Goal: Task Accomplishment & Management: Complete application form

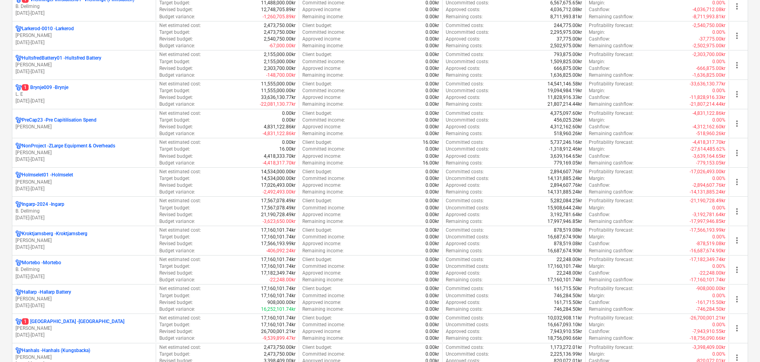
scroll to position [397, 0]
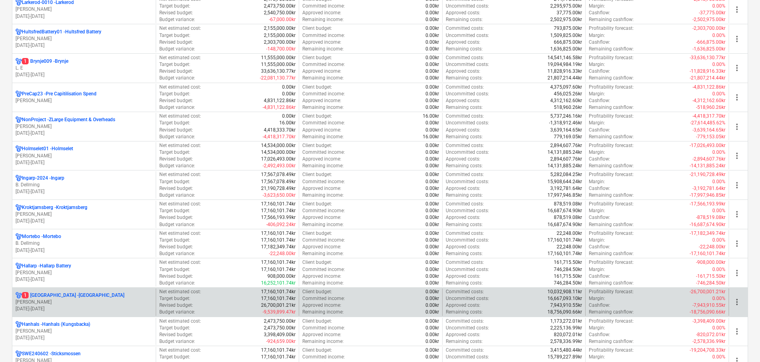
click at [89, 299] on p "[PERSON_NAME]" at bounding box center [83, 302] width 137 height 7
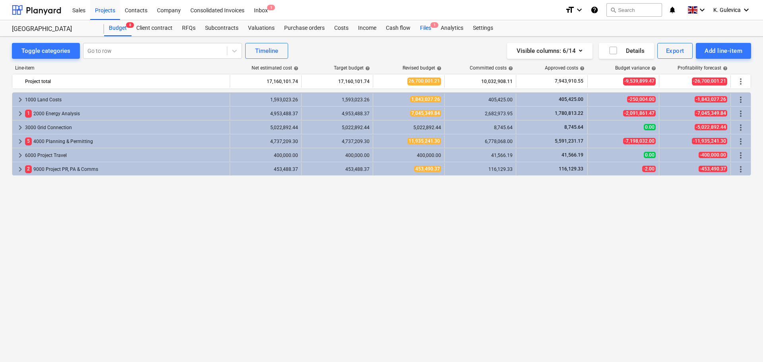
click at [427, 26] on div "Files 1" at bounding box center [425, 28] width 21 height 16
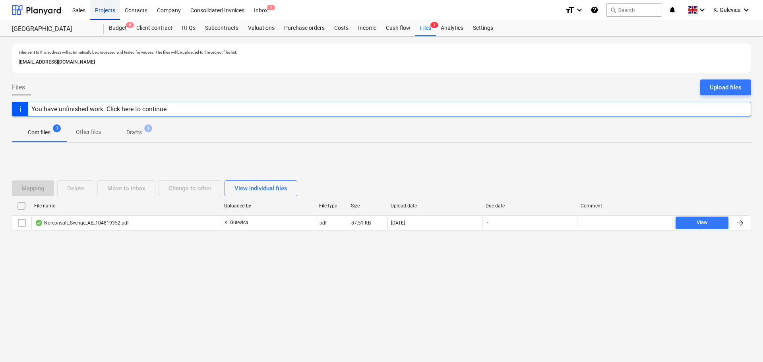
click at [103, 11] on div "Projects" at bounding box center [105, 10] width 30 height 20
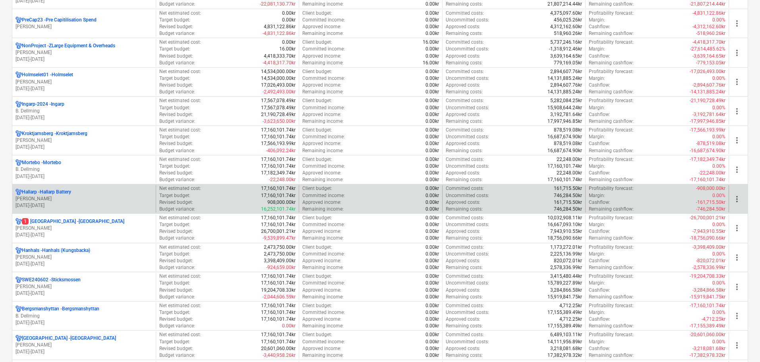
scroll to position [516, 0]
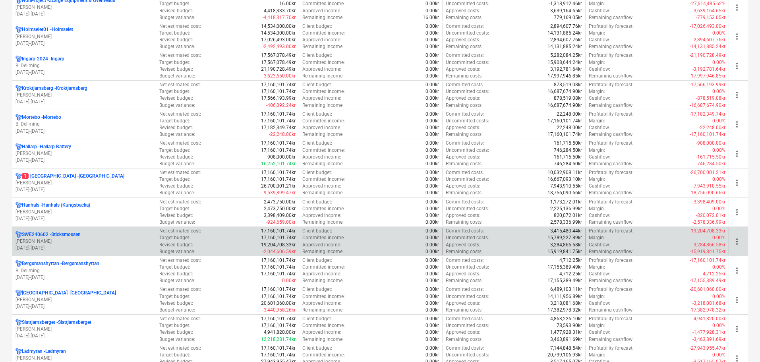
click at [65, 241] on p "[PERSON_NAME]" at bounding box center [83, 241] width 137 height 7
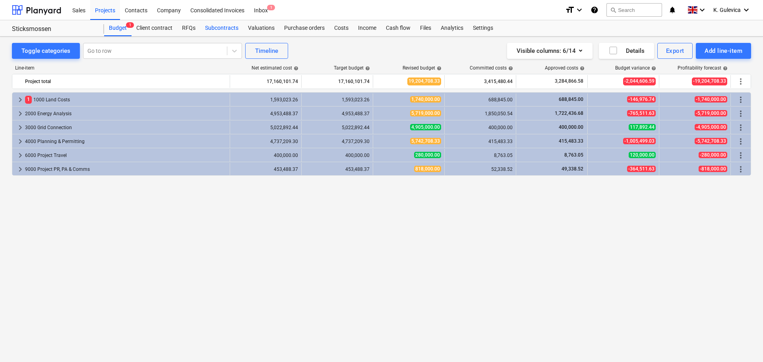
click at [220, 29] on div "Subcontracts" at bounding box center [221, 28] width 43 height 16
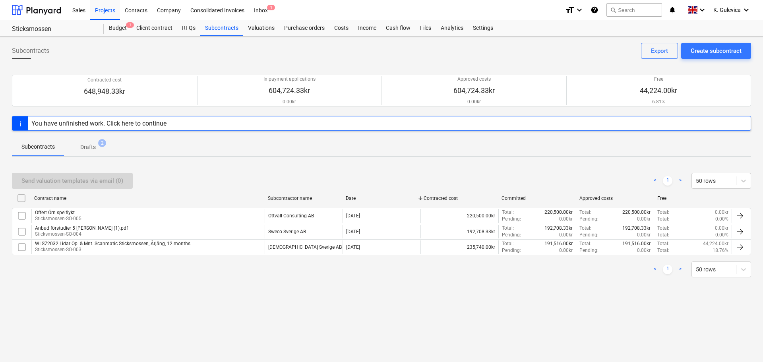
click at [85, 147] on p "Drafts" at bounding box center [87, 147] width 15 height 8
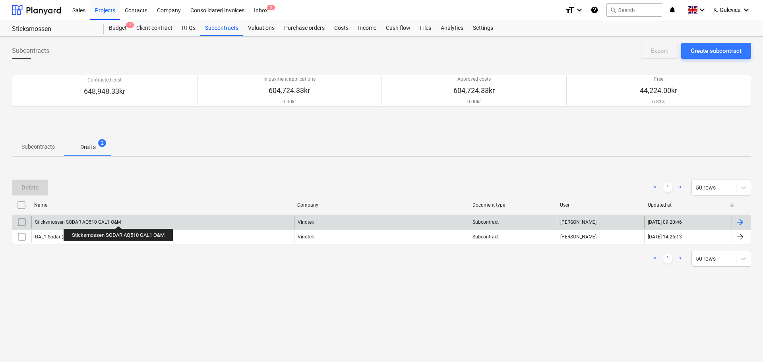
click at [119, 219] on div "Sticksmossen SODAR AQ510 GAL1 O&M" at bounding box center [78, 222] width 86 height 6
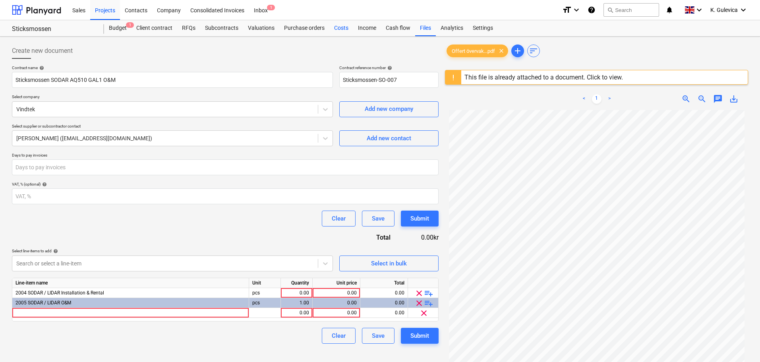
click at [338, 27] on div "Costs" at bounding box center [341, 28] width 24 height 16
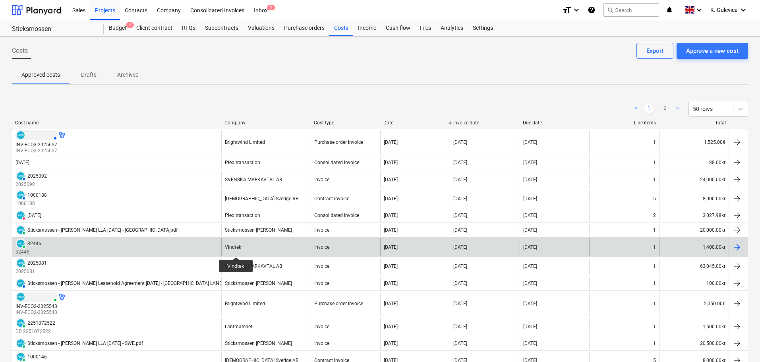
click at [236, 250] on div "Vindtek" at bounding box center [233, 247] width 16 height 6
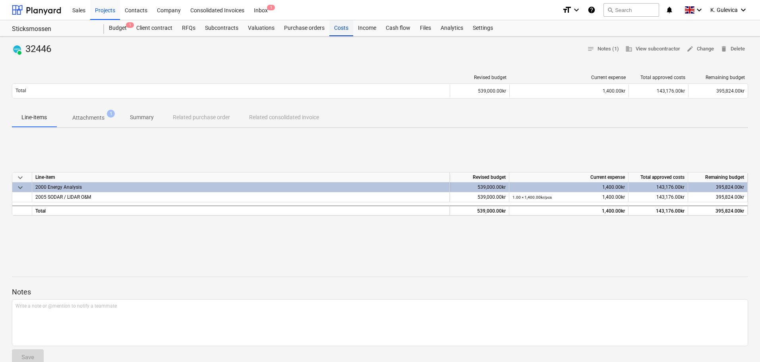
click at [347, 27] on div "Costs" at bounding box center [341, 28] width 24 height 16
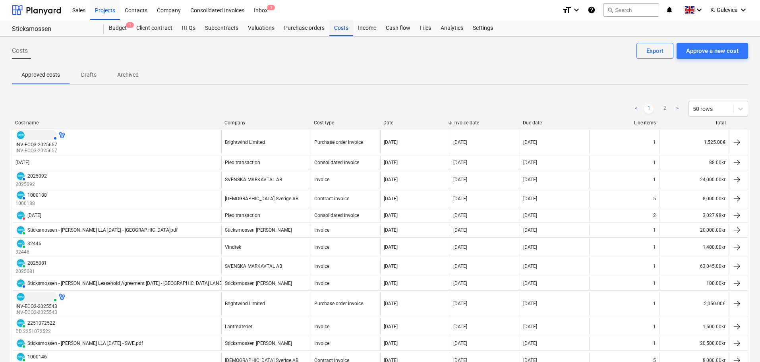
click at [343, 31] on div "Costs" at bounding box center [341, 28] width 24 height 16
click at [713, 54] on div "Approve a new cost" at bounding box center [712, 51] width 52 height 10
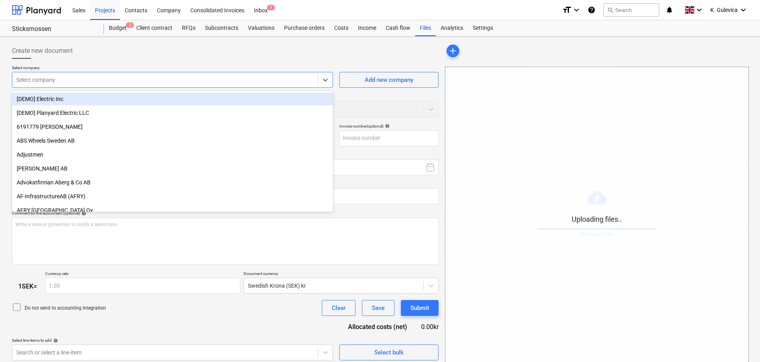
click at [161, 78] on div at bounding box center [165, 80] width 298 height 8
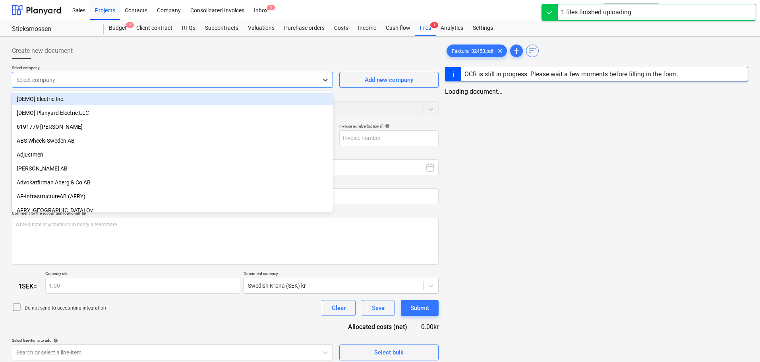
type input "Faktura_32453.pdf"
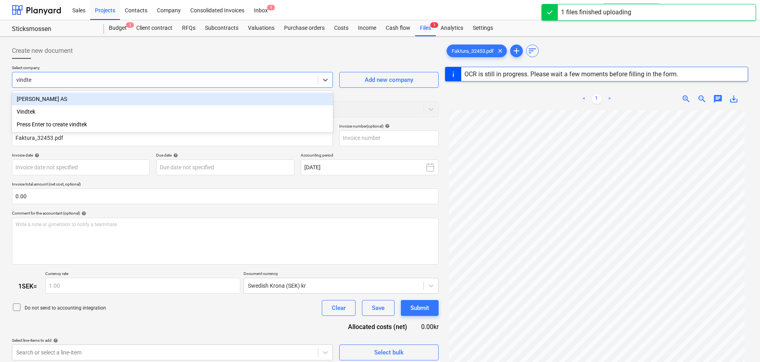
type input "vindtek"
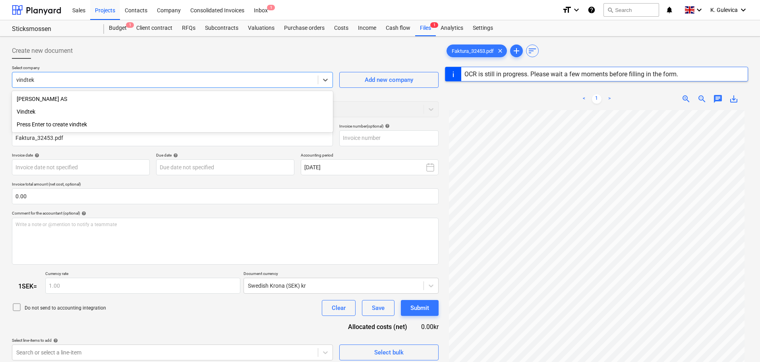
click at [52, 111] on div "Vindtek" at bounding box center [172, 111] width 321 height 13
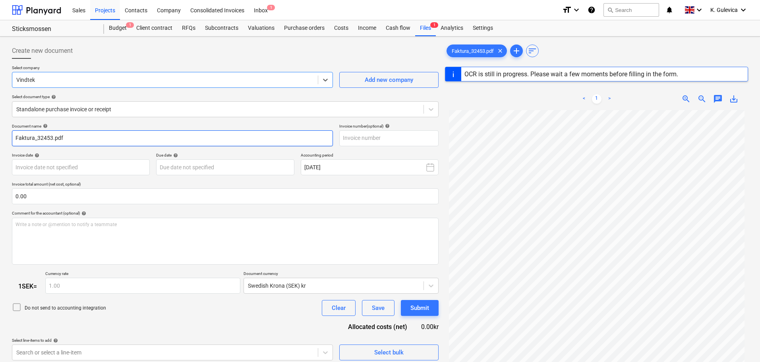
type input "32453"
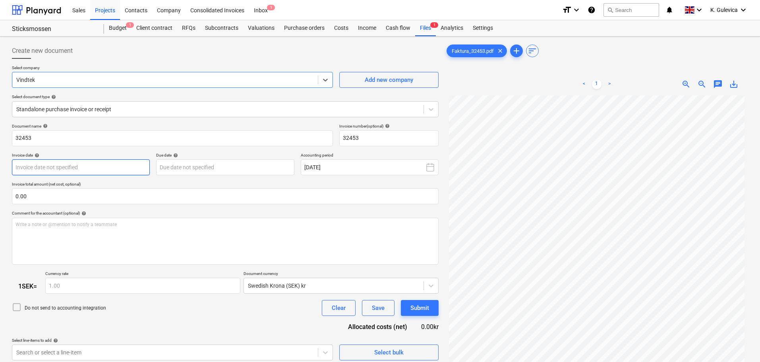
click at [99, 165] on body "Sales Projects Contacts Company Consolidated Invoices Inbox 1 format_size keybo…" at bounding box center [380, 181] width 760 height 362
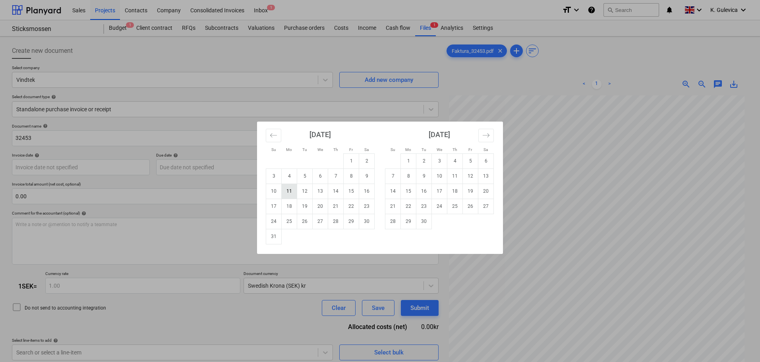
click at [291, 190] on td "11" at bounding box center [289, 191] width 15 height 15
type input "[DATE]"
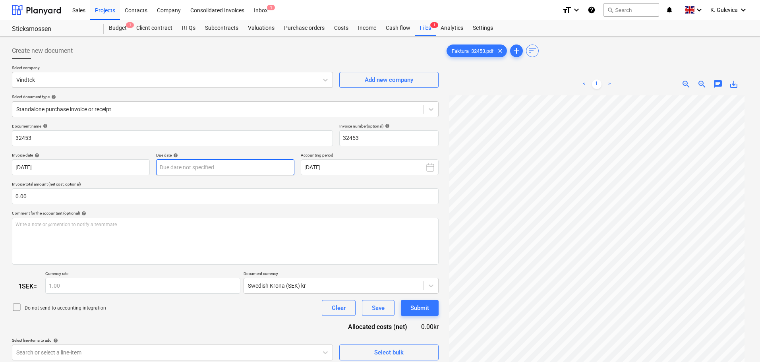
click at [247, 164] on body "Sales Projects Contacts Company Consolidated Invoices Inbox 1 format_size keybo…" at bounding box center [380, 181] width 760 height 362
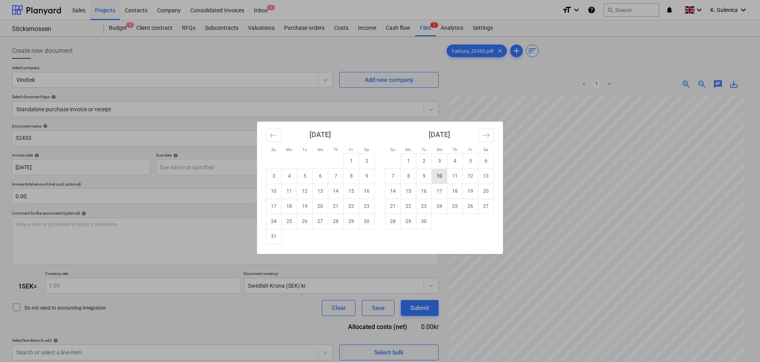
click at [441, 178] on td "10" at bounding box center [439, 175] width 15 height 15
type input "[DATE]"
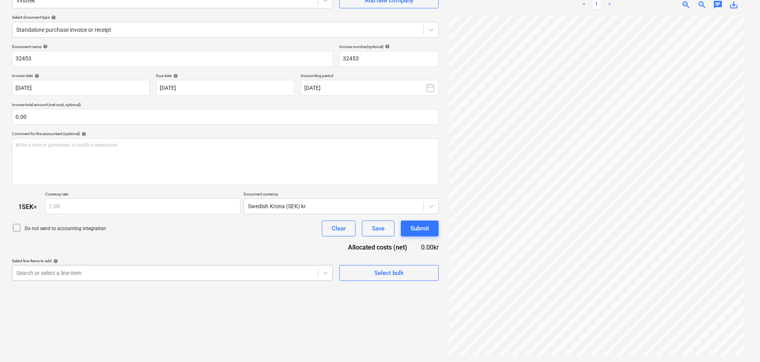
scroll to position [122, 0]
click at [168, 278] on body "Sales Projects Contacts Company Consolidated Invoices Inbox 1 format_size keybo…" at bounding box center [380, 102] width 760 height 362
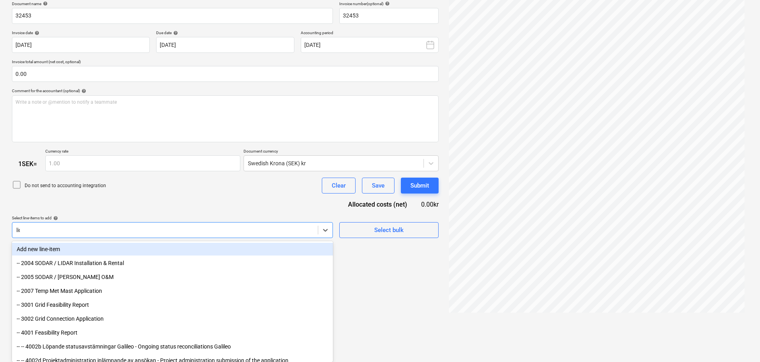
scroll to position [79, 0]
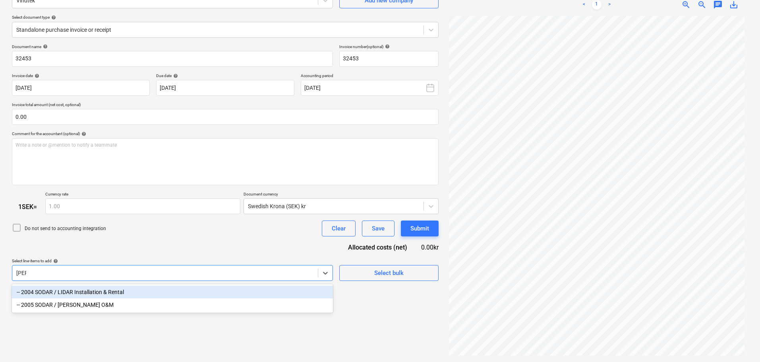
type input "lidar"
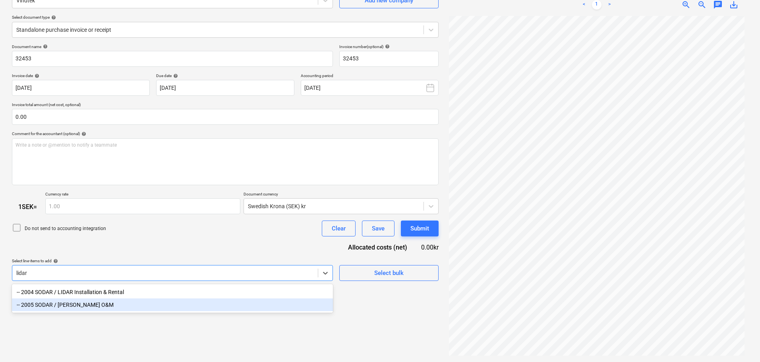
click at [94, 305] on div "-- 2005 SODAR / [PERSON_NAME] O&M" at bounding box center [172, 304] width 321 height 13
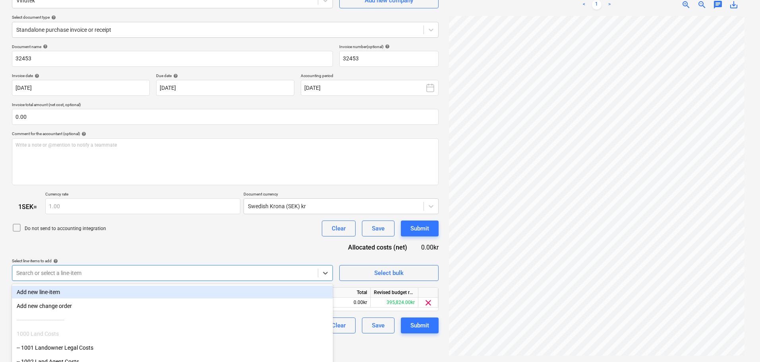
click at [152, 238] on div "Document name help 32453 Invoice number (optional) help 32453 Invoice date help…" at bounding box center [225, 189] width 427 height 290
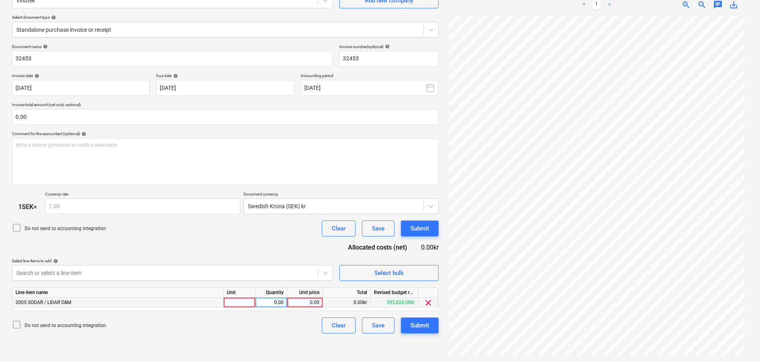
click at [307, 304] on div "0.00" at bounding box center [304, 303] width 29 height 10
type input "1400"
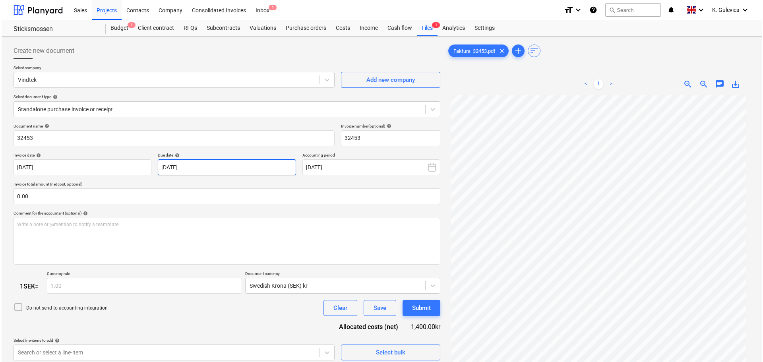
scroll to position [79, 0]
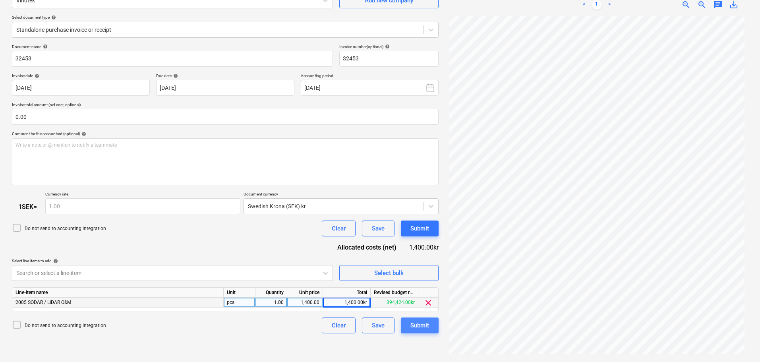
click at [421, 326] on div "Submit" at bounding box center [419, 325] width 19 height 10
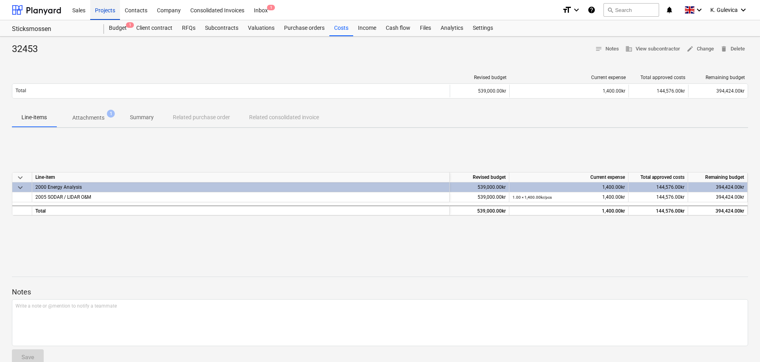
click at [101, 14] on div "Projects" at bounding box center [105, 10] width 30 height 20
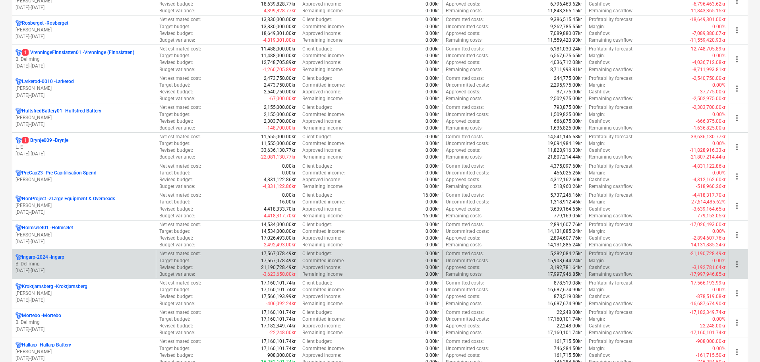
scroll to position [397, 0]
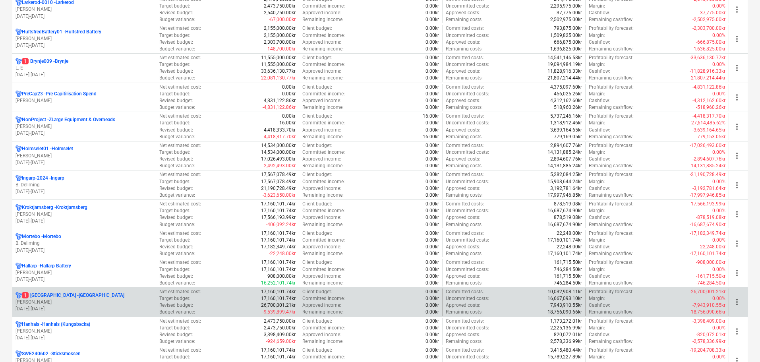
click at [54, 300] on p "[PERSON_NAME]" at bounding box center [83, 302] width 137 height 7
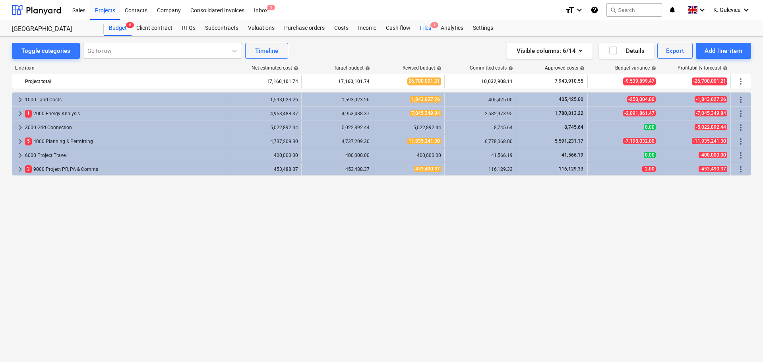
click at [421, 30] on div "Files 1" at bounding box center [425, 28] width 21 height 16
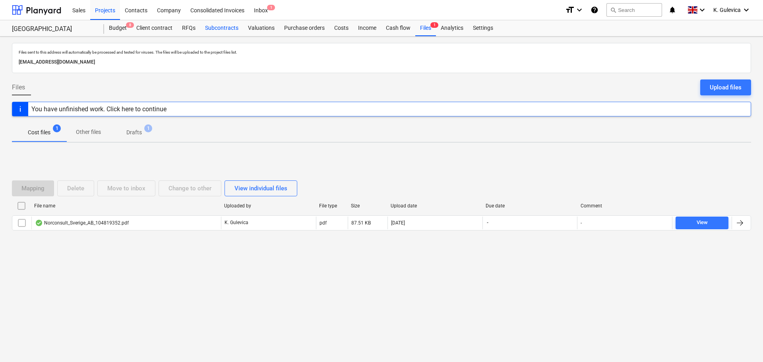
drag, startPoint x: 206, startPoint y: 29, endPoint x: 221, endPoint y: 36, distance: 16.4
click at [206, 30] on div "Subcontracts" at bounding box center [221, 28] width 43 height 16
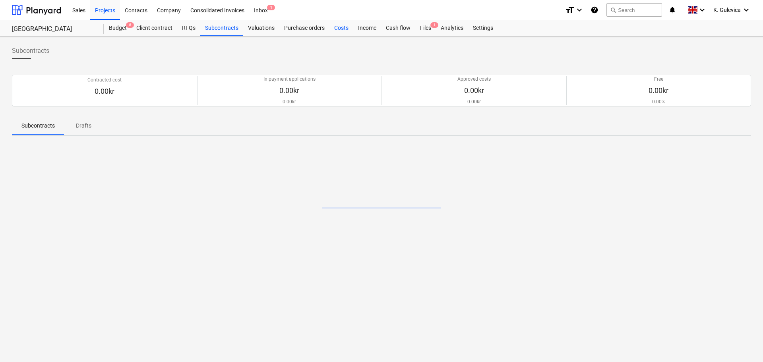
click at [341, 27] on div "Costs" at bounding box center [341, 28] width 24 height 16
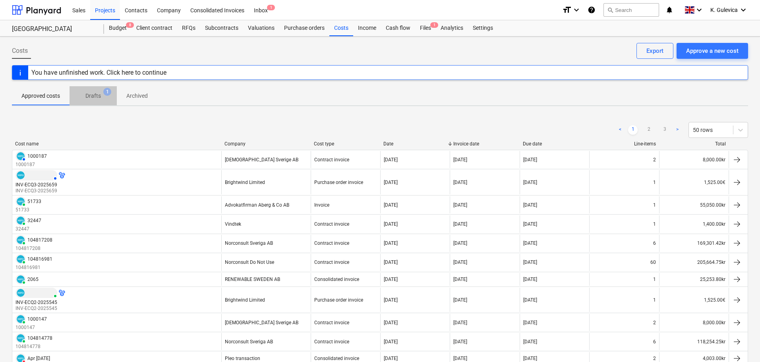
click at [92, 96] on p "Drafts" at bounding box center [92, 96] width 15 height 8
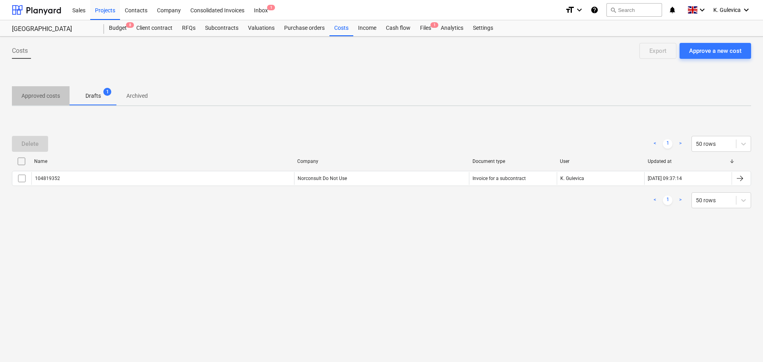
click at [45, 97] on p "Approved costs" at bounding box center [40, 96] width 39 height 8
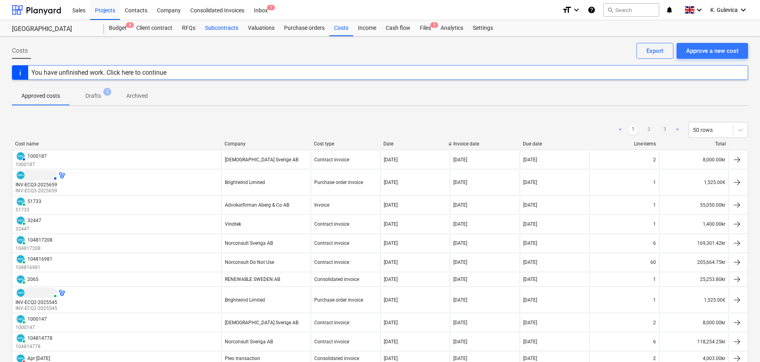
click at [222, 28] on div "Subcontracts" at bounding box center [221, 28] width 43 height 16
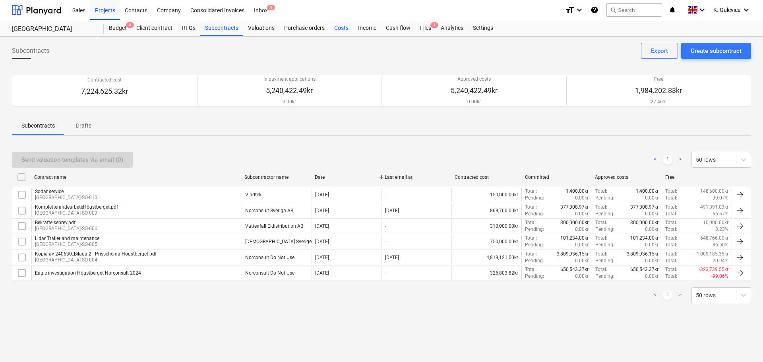
click at [339, 28] on div "Costs" at bounding box center [341, 28] width 24 height 16
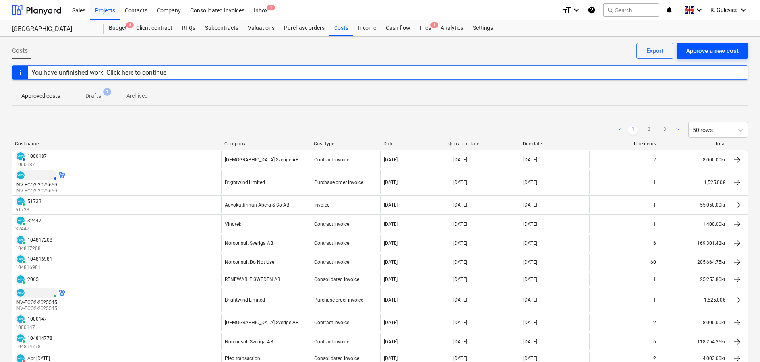
click at [715, 52] on div "Approve a new cost" at bounding box center [712, 51] width 52 height 10
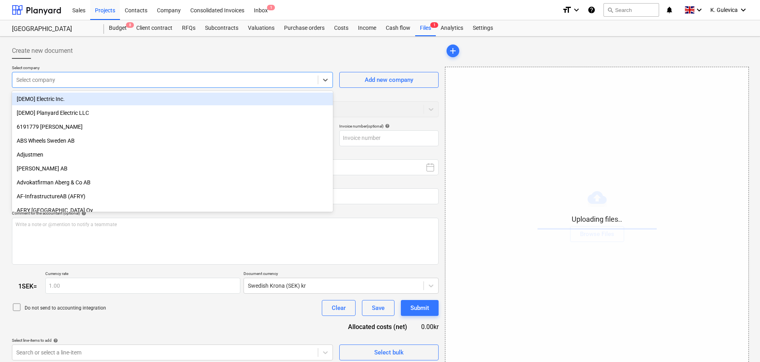
click at [157, 79] on div at bounding box center [165, 80] width 298 height 8
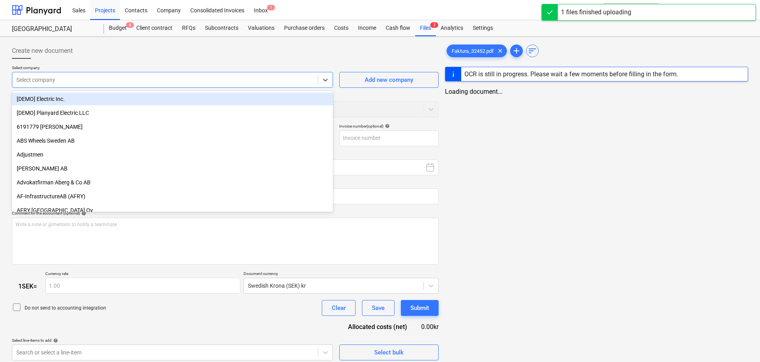
type input "Faktura_32452.pdf"
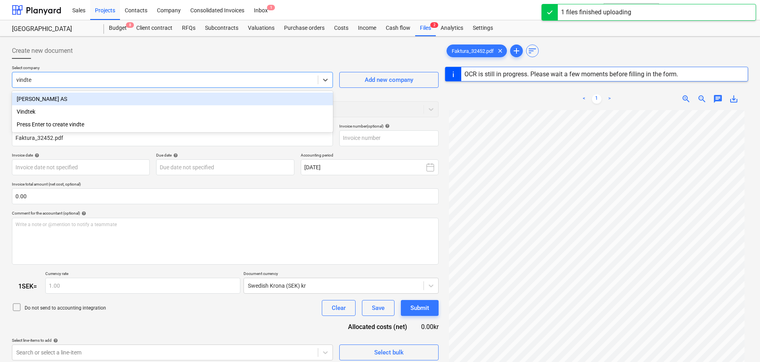
type input "vindtek"
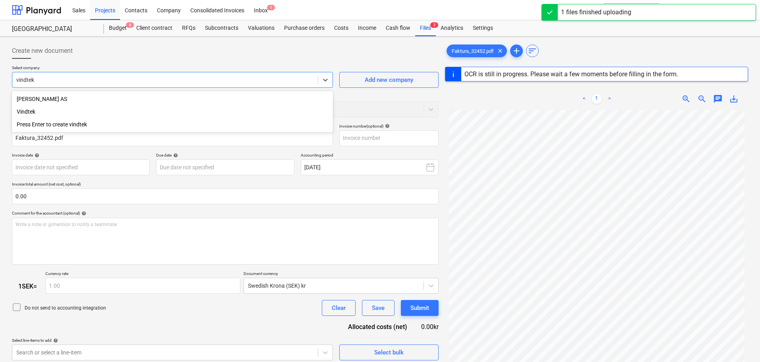
click at [27, 112] on div "Vindtek" at bounding box center [172, 111] width 321 height 13
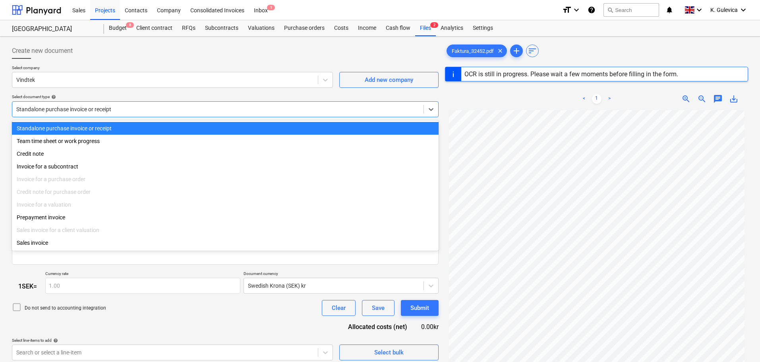
click at [169, 113] on div at bounding box center [217, 109] width 403 height 8
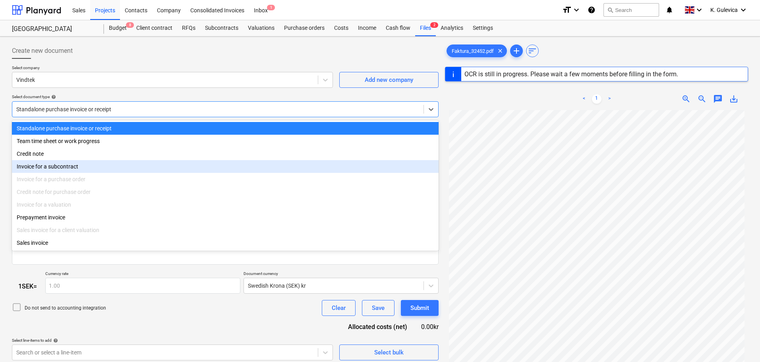
type input "32452"
click at [59, 171] on div "Invoice for a subcontract" at bounding box center [225, 166] width 427 height 13
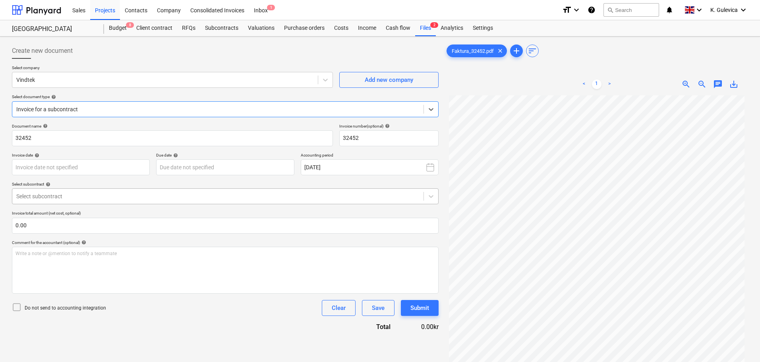
click at [89, 195] on div at bounding box center [217, 196] width 403 height 8
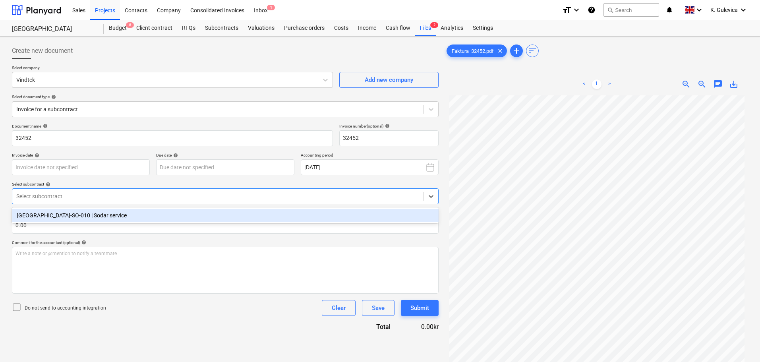
click at [74, 215] on div "[GEOGRAPHIC_DATA]-SO-010 | Sodar service" at bounding box center [225, 215] width 427 height 13
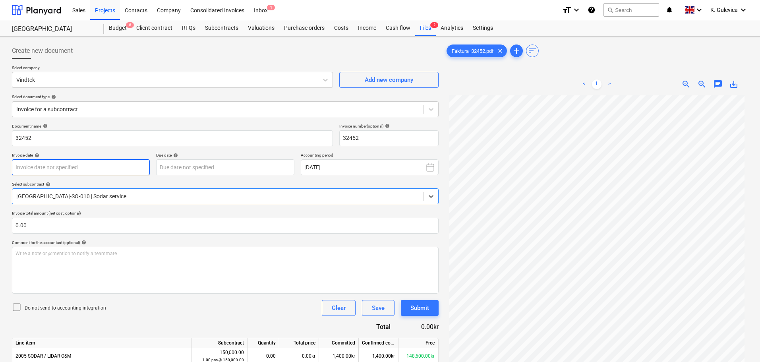
click at [85, 164] on body "Sales Projects Contacts Company Consolidated Invoices Inbox 1 format_size keybo…" at bounding box center [380, 181] width 760 height 362
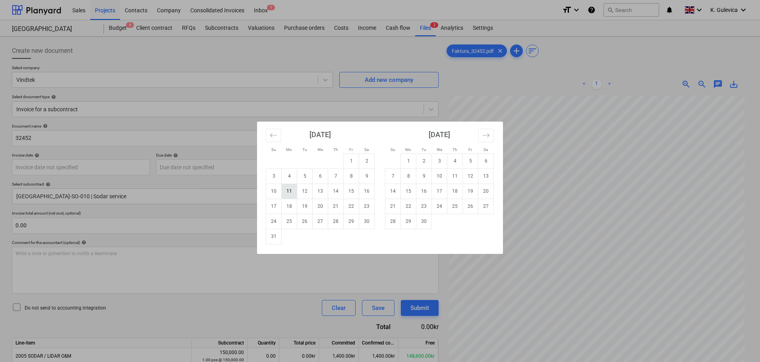
click at [287, 191] on td "11" at bounding box center [289, 191] width 15 height 15
type input "[DATE]"
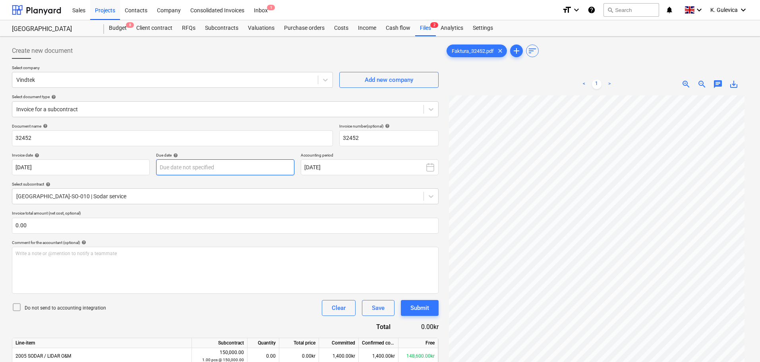
click at [226, 166] on body "Sales Projects Contacts Company Consolidated Invoices Inbox 1 format_size keybo…" at bounding box center [380, 181] width 760 height 362
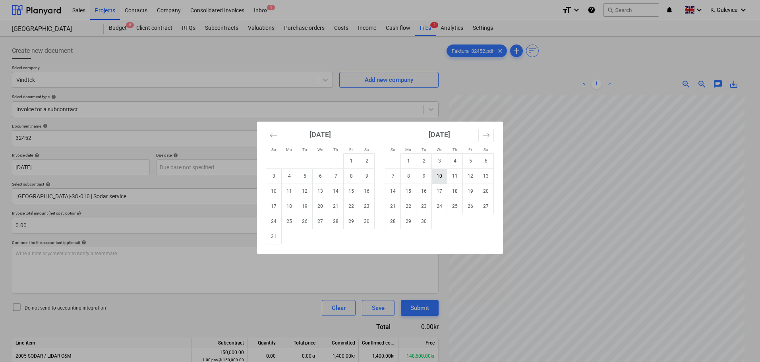
click at [437, 177] on td "10" at bounding box center [439, 175] width 15 height 15
type input "[DATE]"
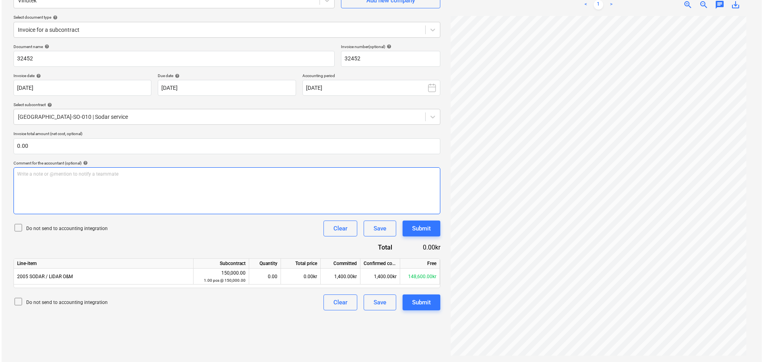
scroll to position [80, 0]
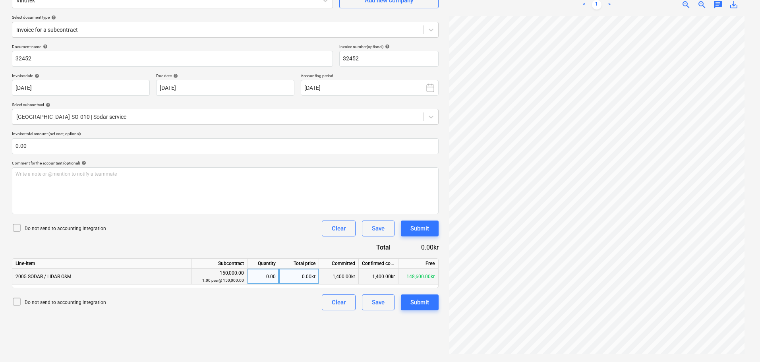
click at [302, 277] on div "0.00kr" at bounding box center [299, 277] width 40 height 16
type input "1400"
click at [418, 300] on div "Submit" at bounding box center [419, 302] width 19 height 10
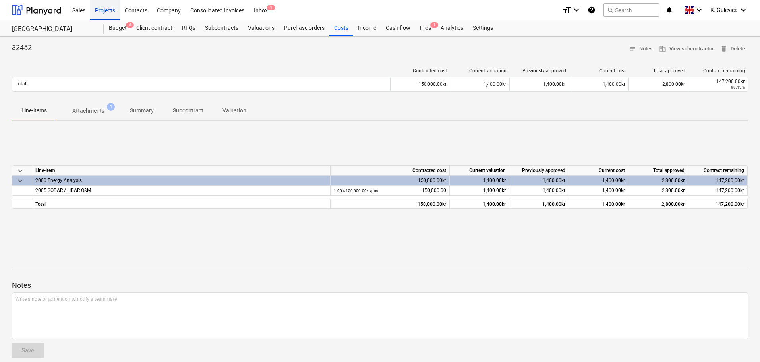
click at [104, 12] on div "Projects" at bounding box center [105, 10] width 30 height 20
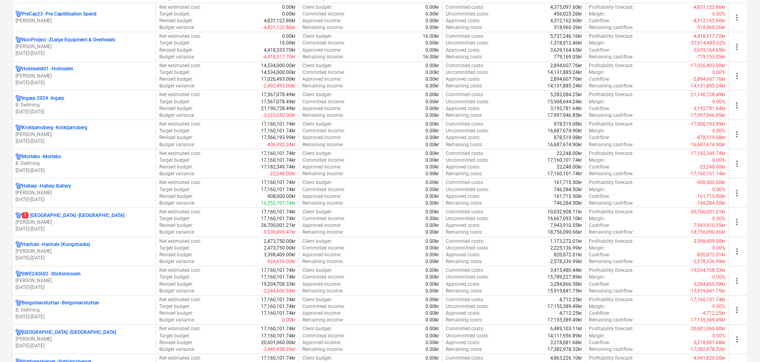
scroll to position [516, 0]
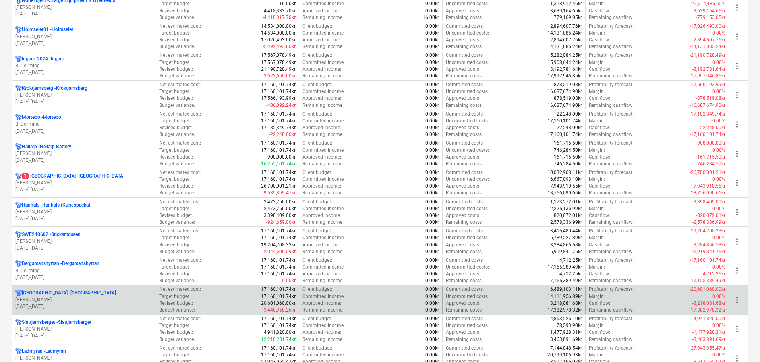
click at [37, 297] on p "[PERSON_NAME]" at bounding box center [83, 299] width 137 height 7
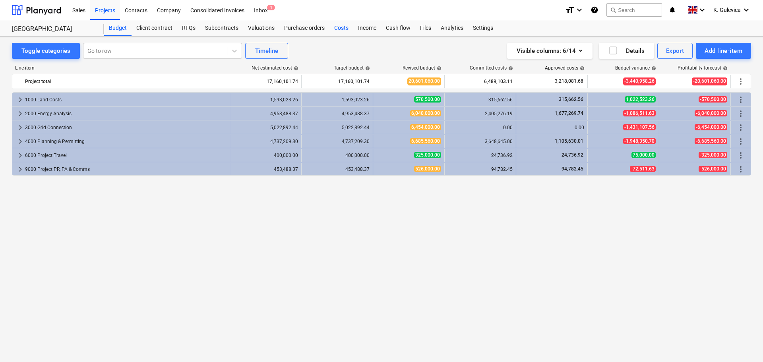
click at [343, 28] on div "Costs" at bounding box center [341, 28] width 24 height 16
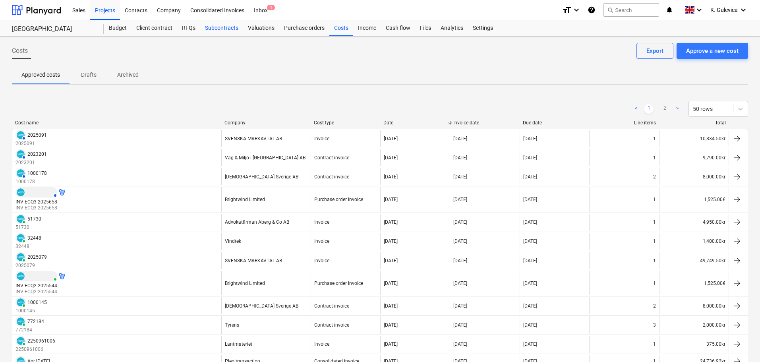
click at [219, 27] on div "Subcontracts" at bounding box center [221, 28] width 43 height 16
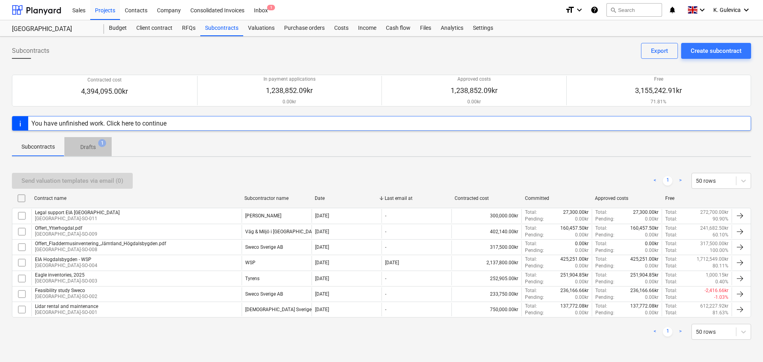
click at [89, 146] on p "Drafts" at bounding box center [87, 147] width 15 height 8
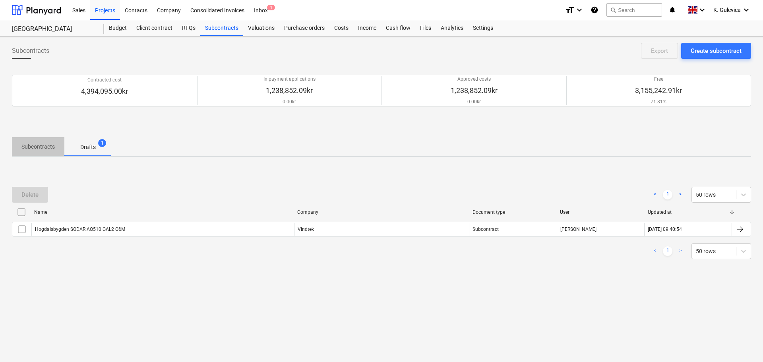
click at [36, 148] on p "Subcontracts" at bounding box center [37, 147] width 33 height 8
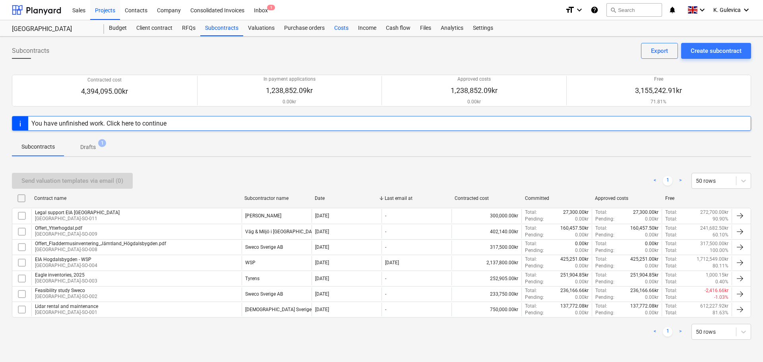
drag, startPoint x: 338, startPoint y: 26, endPoint x: 344, endPoint y: 32, distance: 8.7
click at [338, 27] on div "Costs" at bounding box center [341, 28] width 24 height 16
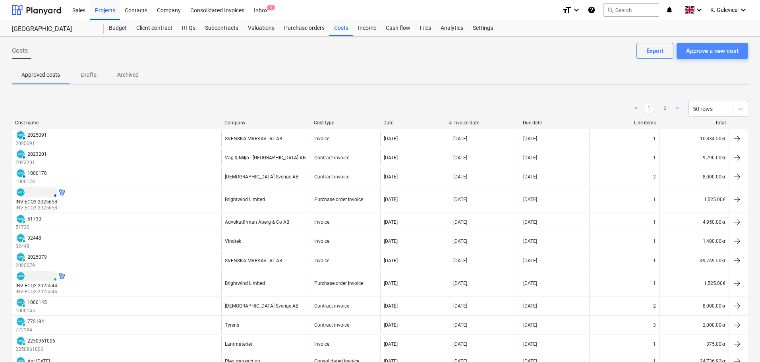
click at [709, 53] on div "Approve a new cost" at bounding box center [712, 51] width 52 height 10
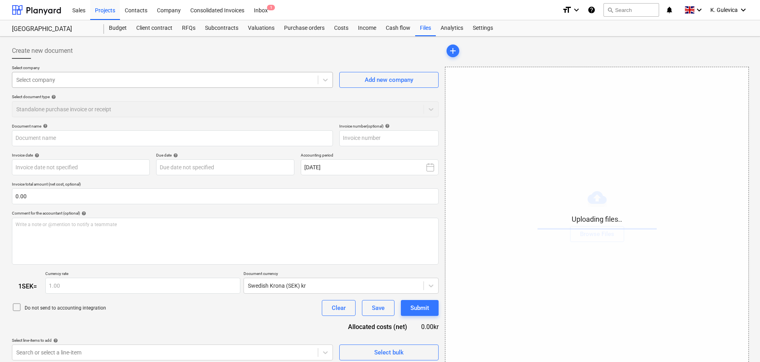
click at [203, 81] on div at bounding box center [165, 80] width 298 height 8
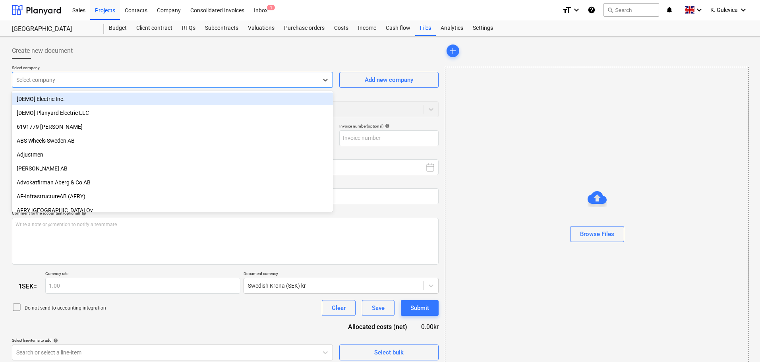
type input "Faktura_32451.pdf"
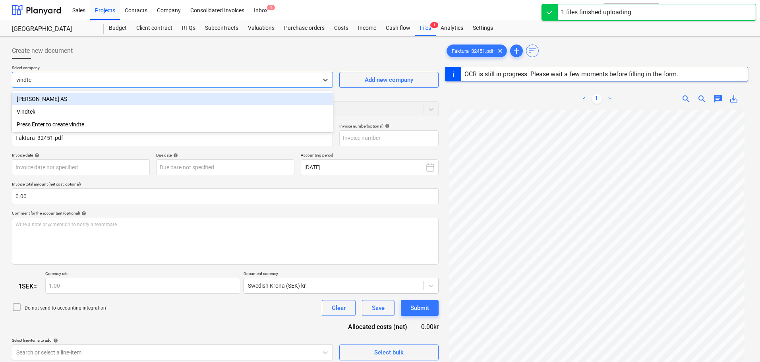
type input "vindtek"
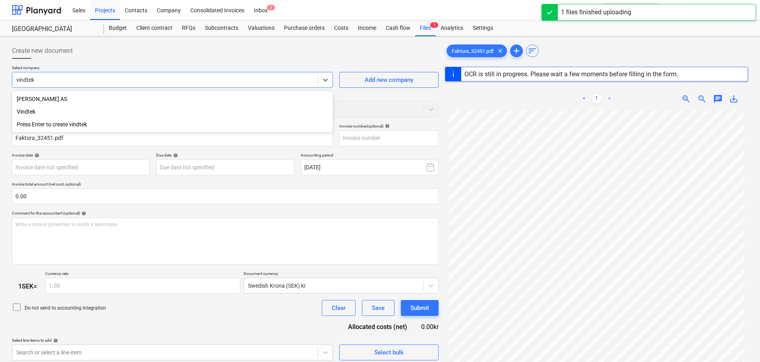
click at [52, 114] on div "Vindtek" at bounding box center [172, 111] width 321 height 13
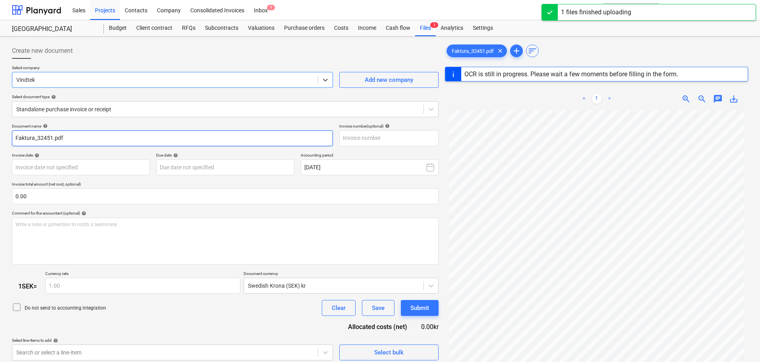
type input "32451"
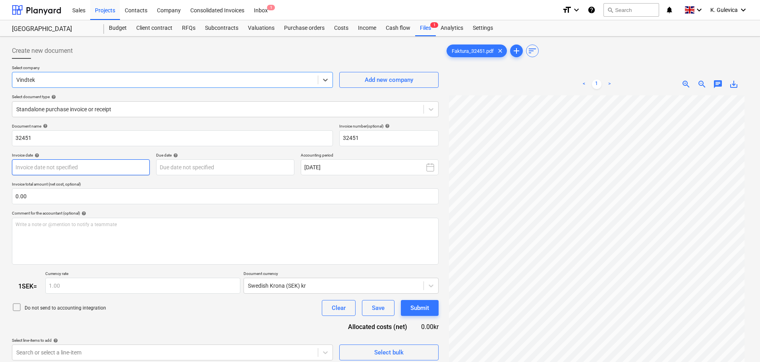
click at [91, 164] on body "Sales Projects Contacts Company Consolidated Invoices Inbox 1 format_size keybo…" at bounding box center [380, 181] width 760 height 362
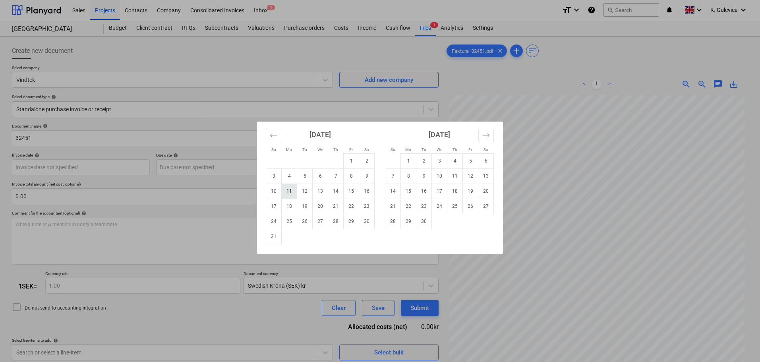
click at [289, 191] on td "11" at bounding box center [289, 191] width 15 height 15
type input "[DATE]"
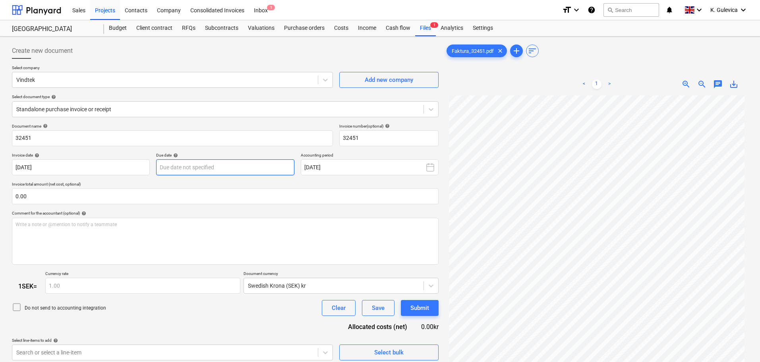
click at [244, 167] on body "Sales Projects Contacts Company Consolidated Invoices Inbox 1 format_size keybo…" at bounding box center [380, 181] width 760 height 362
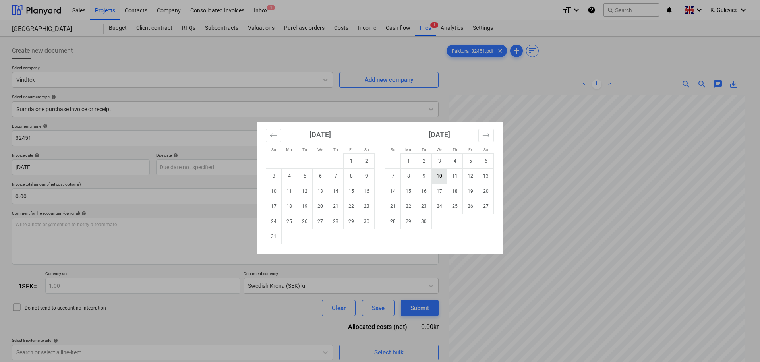
click at [439, 178] on td "10" at bounding box center [439, 175] width 15 height 15
type input "[DATE]"
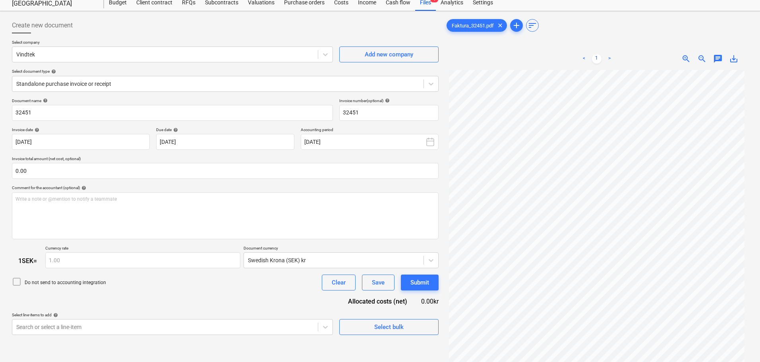
scroll to position [40, 0]
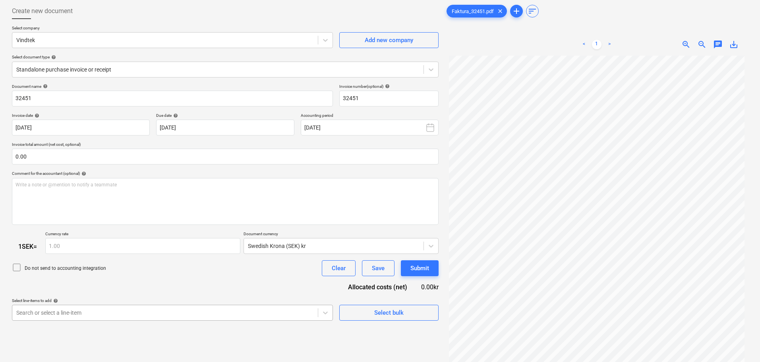
click at [168, 313] on body "Sales Projects Contacts Company Consolidated Invoices Inbox 1 format_size keybo…" at bounding box center [380, 141] width 760 height 362
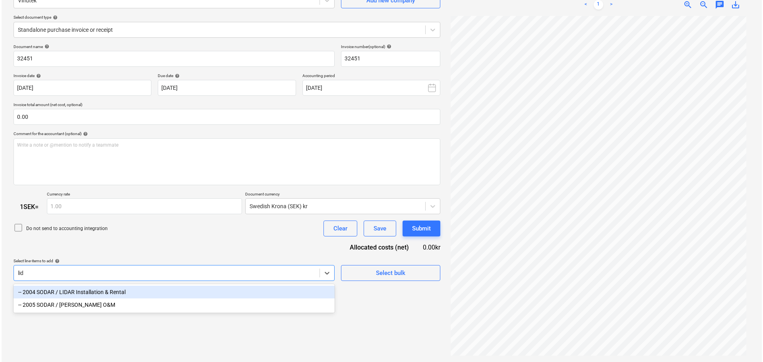
scroll to position [79, 0]
type input "lidar"
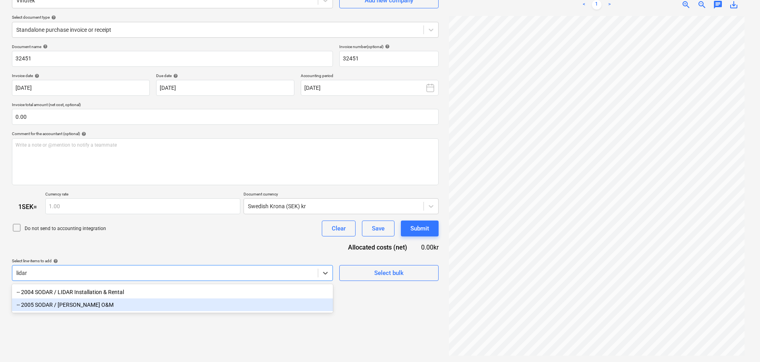
click at [139, 306] on div "-- 2005 SODAR / [PERSON_NAME] O&M" at bounding box center [172, 304] width 321 height 13
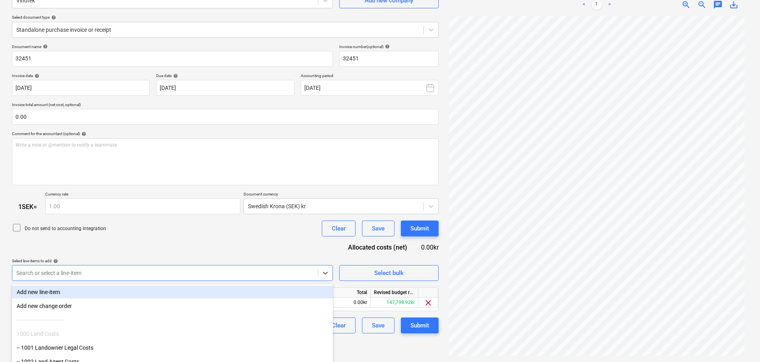
click at [171, 244] on div "Document name help 32451 Invoice number (optional) help 32451 Invoice date help…" at bounding box center [225, 189] width 427 height 290
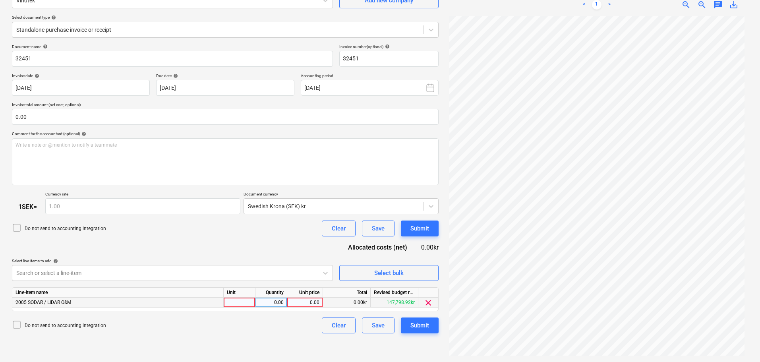
click at [306, 301] on div "0.00" at bounding box center [304, 303] width 29 height 10
type input "1400"
click at [422, 327] on div "Submit" at bounding box center [419, 325] width 19 height 10
